Goal: Task Accomplishment & Management: Use online tool/utility

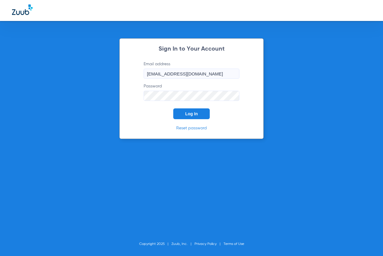
click at [194, 112] on span "Log In" at bounding box center [191, 113] width 13 height 5
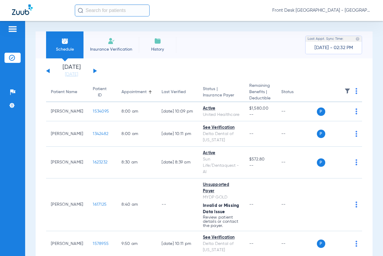
click at [97, 13] on input "text" at bounding box center [112, 10] width 75 height 12
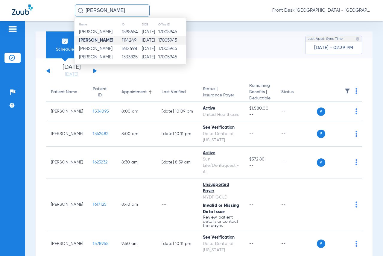
click at [94, 40] on strong "[PERSON_NAME]" at bounding box center [96, 40] width 34 height 4
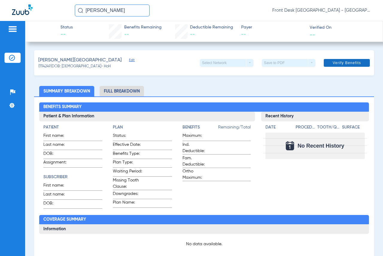
click at [333, 62] on span "Verify Benefits" at bounding box center [347, 62] width 28 height 5
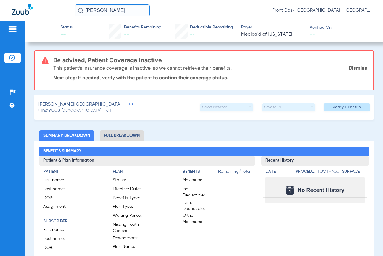
drag, startPoint x: 126, startPoint y: 11, endPoint x: 83, endPoint y: 13, distance: 42.8
click at [83, 13] on div "[PERSON_NAME]" at bounding box center [112, 10] width 75 height 12
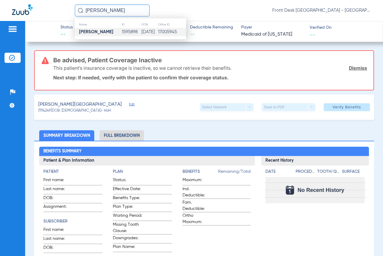
type input "[PERSON_NAME]"
click at [92, 31] on strong "[PERSON_NAME]" at bounding box center [96, 32] width 34 height 4
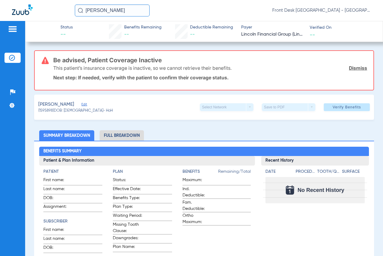
click at [349, 66] on link "Dismiss" at bounding box center [358, 68] width 18 height 6
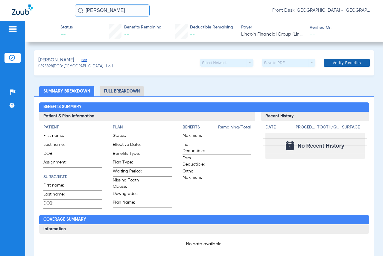
click at [337, 65] on span "Verify Benefits" at bounding box center [347, 62] width 28 height 5
